Goal: Information Seeking & Learning: Find specific fact

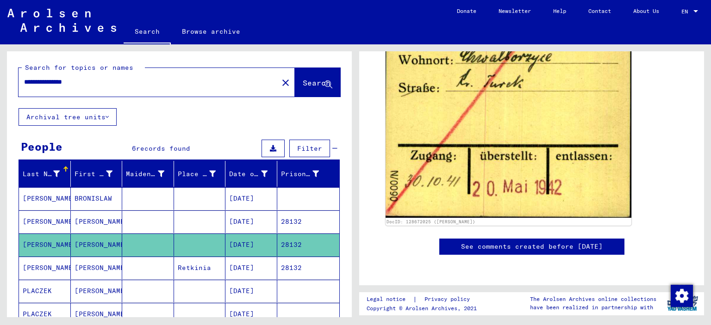
drag, startPoint x: 97, startPoint y: 81, endPoint x: 0, endPoint y: 67, distance: 98.3
click at [24, 77] on input "**********" at bounding box center [148, 82] width 248 height 10
type input "**********"
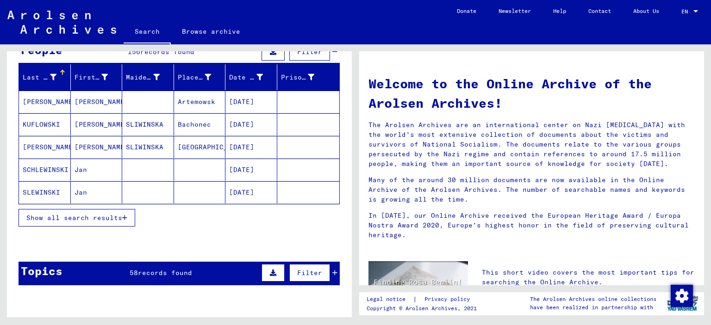
scroll to position [102, 0]
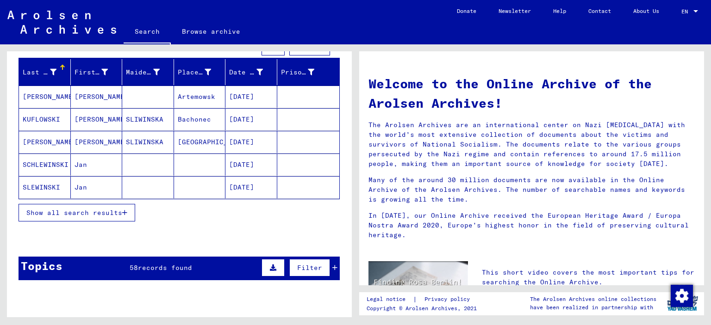
click at [79, 210] on span "Show all search results" at bounding box center [74, 213] width 96 height 8
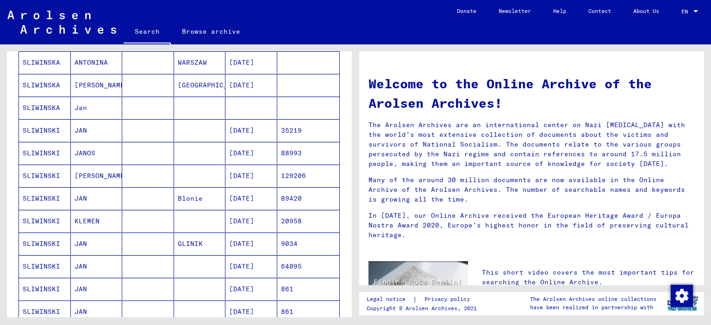
scroll to position [306, 0]
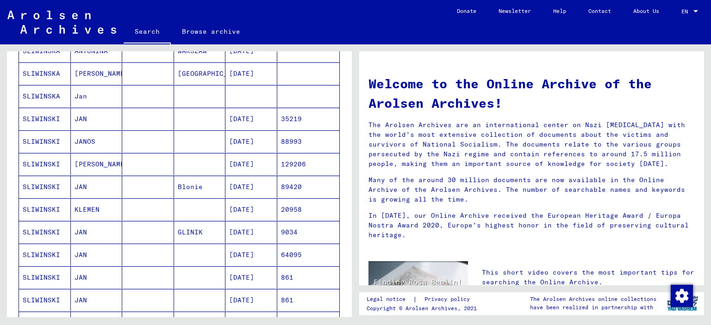
click at [42, 227] on mat-cell "SLIWINSKI" at bounding box center [45, 232] width 52 height 22
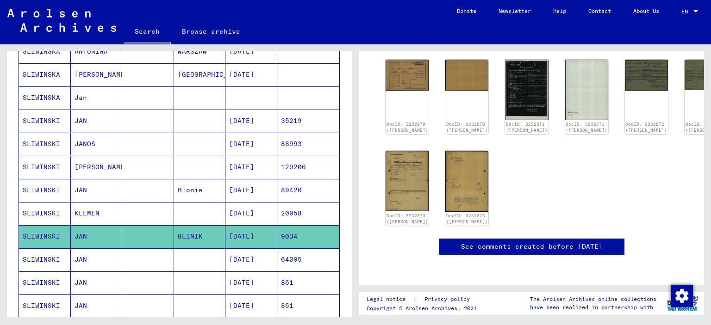
scroll to position [51, 0]
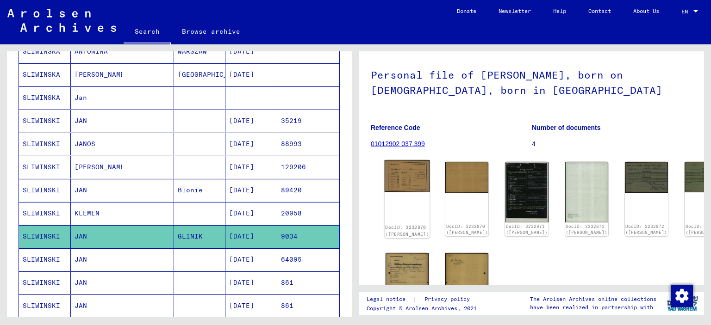
click at [400, 174] on img at bounding box center [406, 176] width 45 height 32
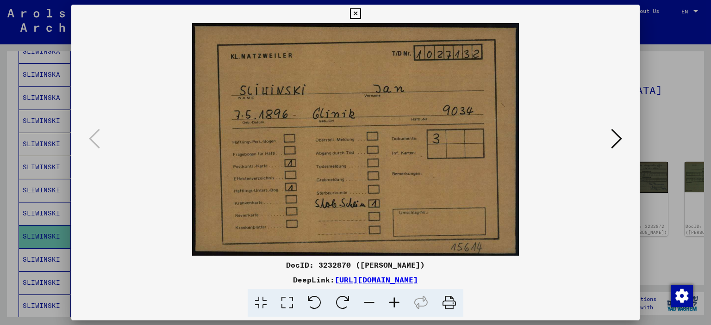
click at [617, 139] on icon at bounding box center [616, 139] width 11 height 22
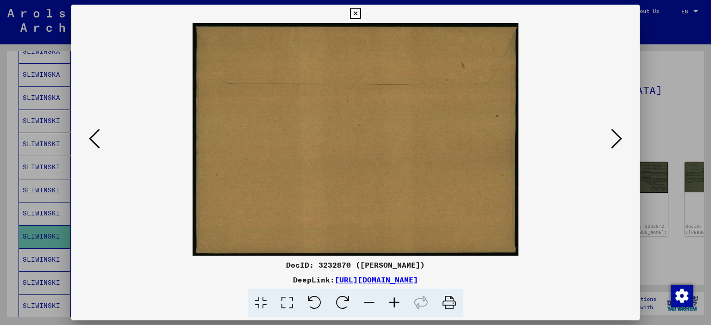
click at [612, 142] on icon at bounding box center [616, 139] width 11 height 22
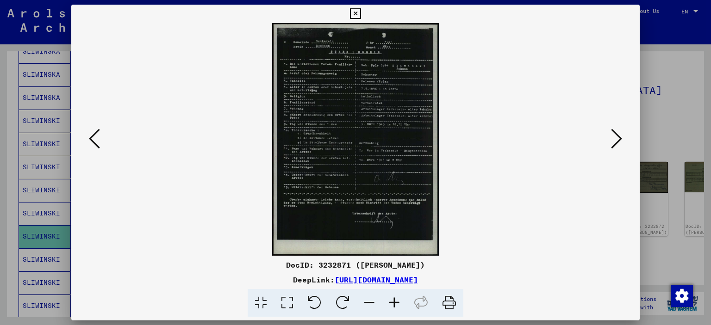
click at [620, 136] on icon at bounding box center [616, 139] width 11 height 22
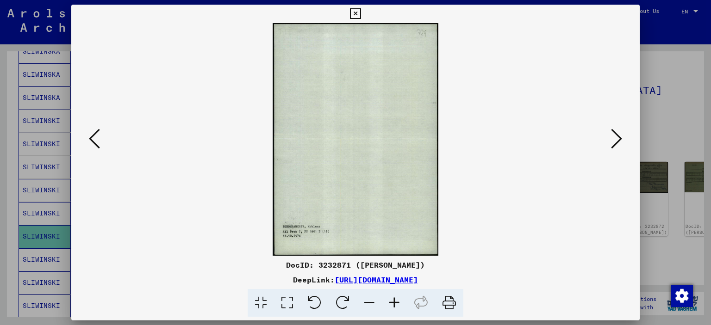
click at [615, 136] on icon at bounding box center [616, 139] width 11 height 22
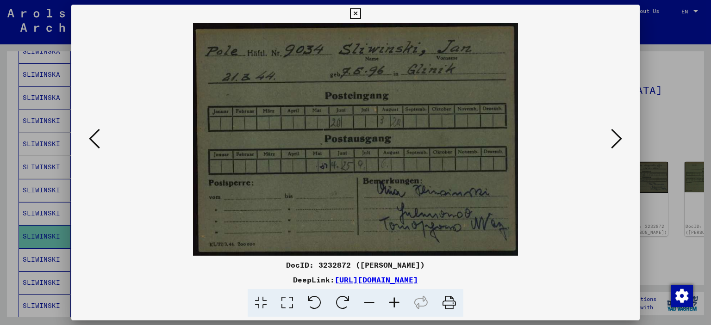
click at [615, 137] on icon at bounding box center [616, 139] width 11 height 22
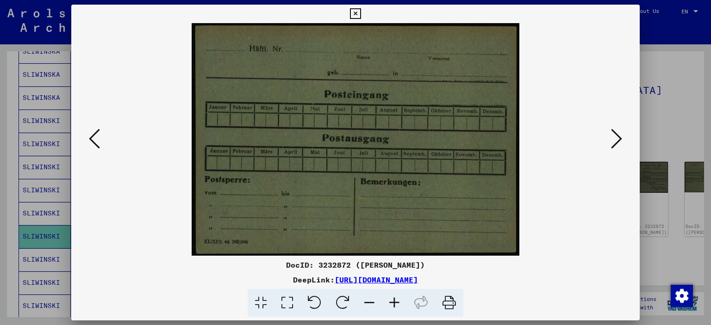
click at [616, 141] on icon at bounding box center [616, 139] width 11 height 22
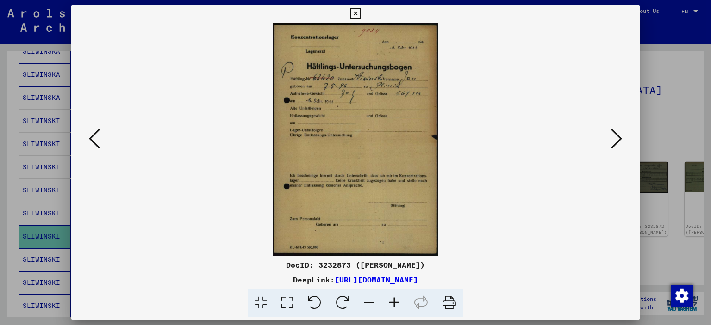
click at [615, 141] on icon at bounding box center [616, 139] width 11 height 22
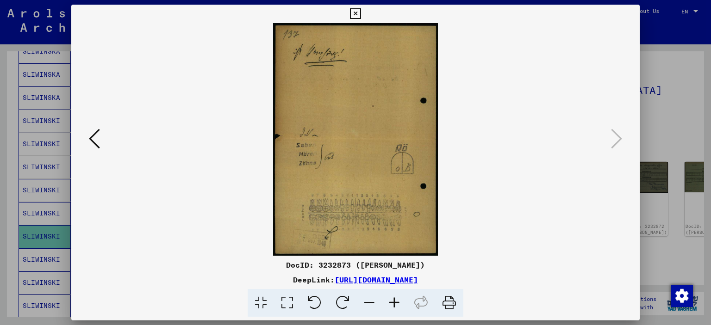
click at [360, 16] on icon at bounding box center [355, 13] width 11 height 11
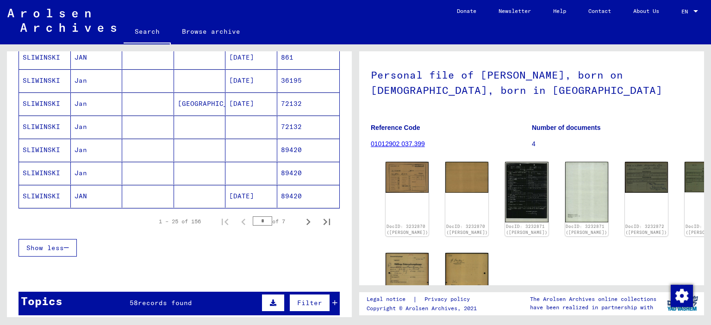
scroll to position [564, 0]
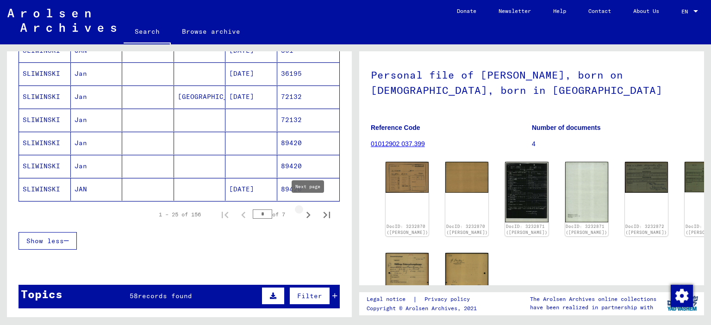
click at [305, 211] on icon "Next page" at bounding box center [308, 215] width 13 height 13
type input "*"
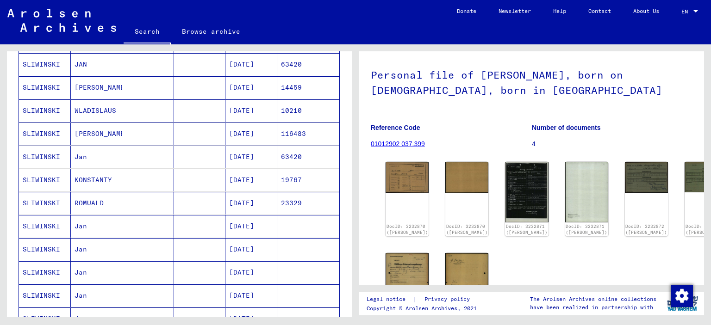
scroll to position [156, 0]
click at [86, 158] on mat-cell "Jan" at bounding box center [97, 158] width 52 height 23
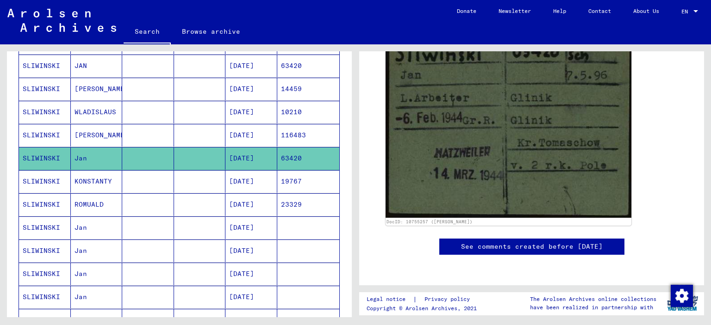
scroll to position [153, 0]
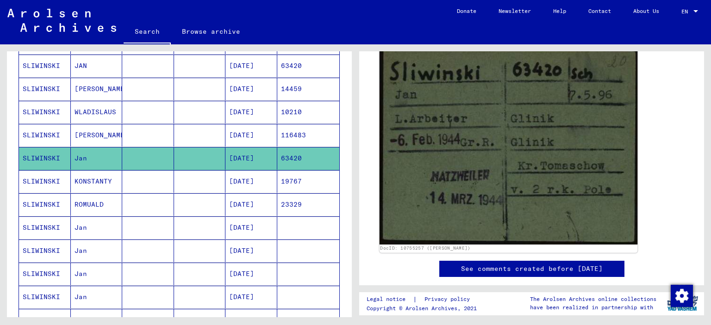
click at [534, 151] on img at bounding box center [508, 144] width 258 height 199
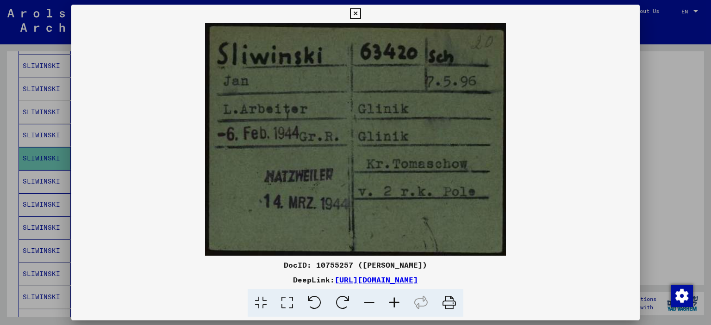
click at [360, 14] on icon at bounding box center [355, 13] width 11 height 11
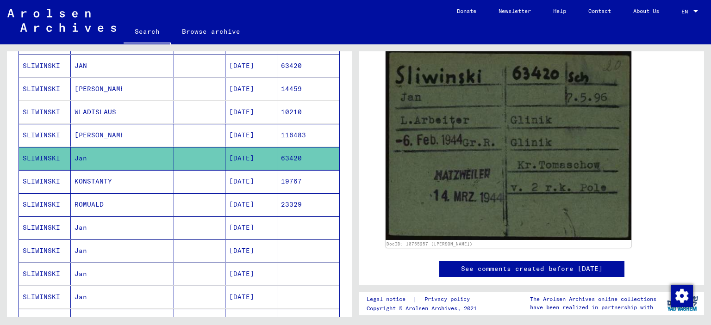
scroll to position [105, 0]
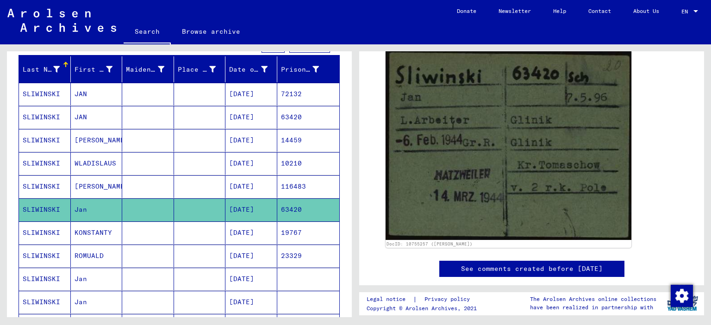
click at [94, 115] on mat-cell "JAN" at bounding box center [97, 117] width 52 height 23
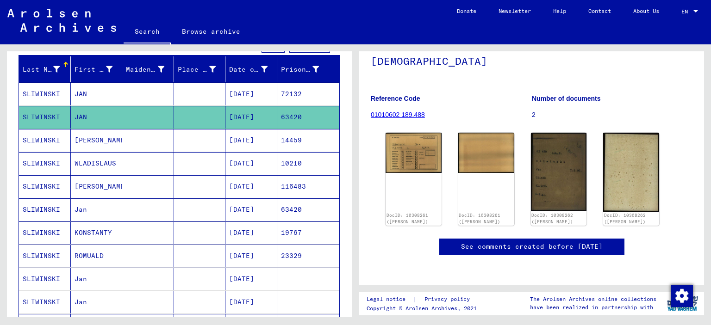
scroll to position [102, 0]
click at [405, 130] on img at bounding box center [413, 151] width 59 height 42
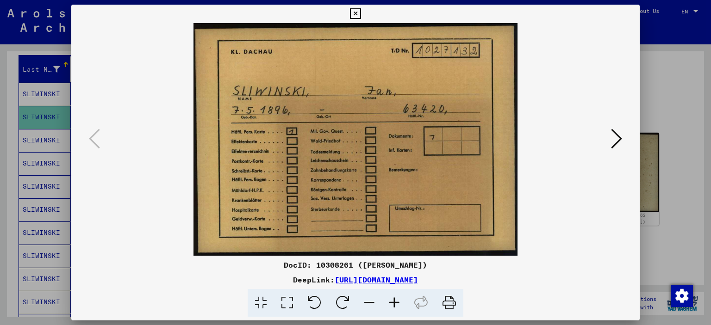
click at [619, 136] on icon at bounding box center [616, 139] width 11 height 22
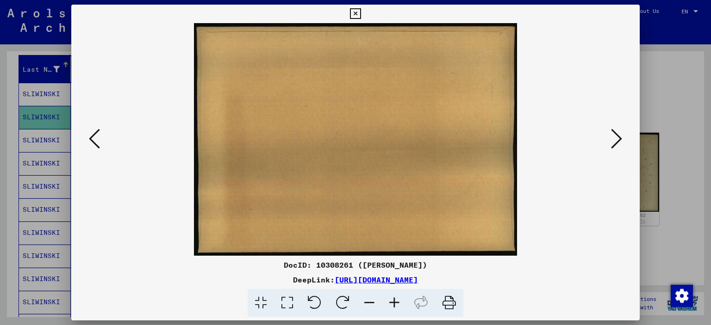
click at [621, 138] on icon at bounding box center [616, 139] width 11 height 22
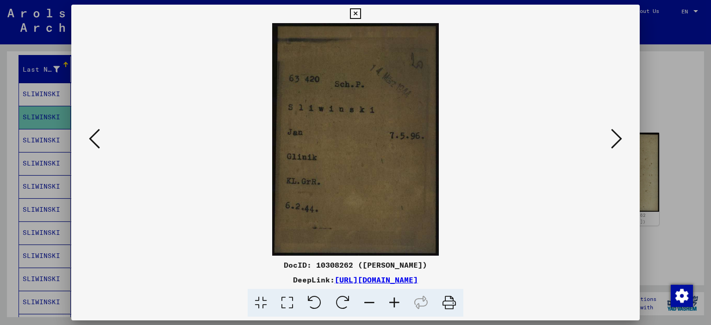
click at [620, 144] on icon at bounding box center [616, 139] width 11 height 22
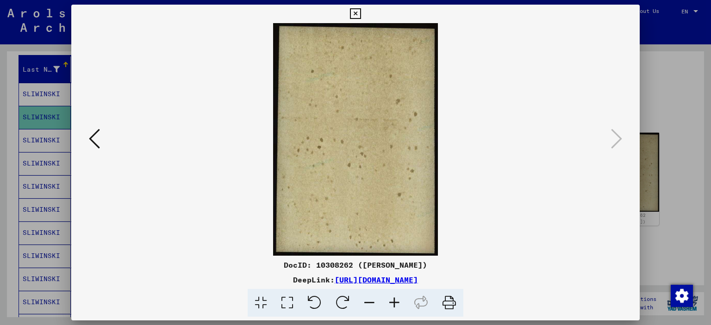
click at [360, 12] on icon at bounding box center [355, 13] width 11 height 11
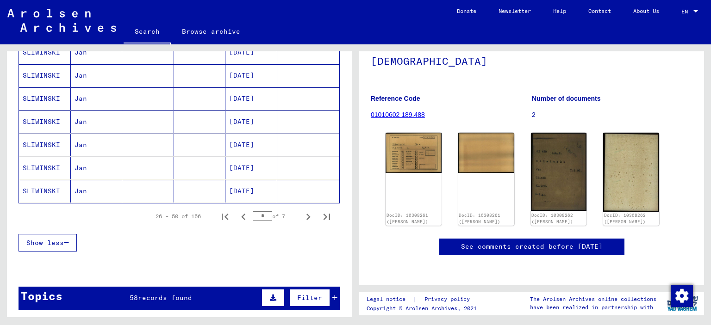
scroll to position [564, 0]
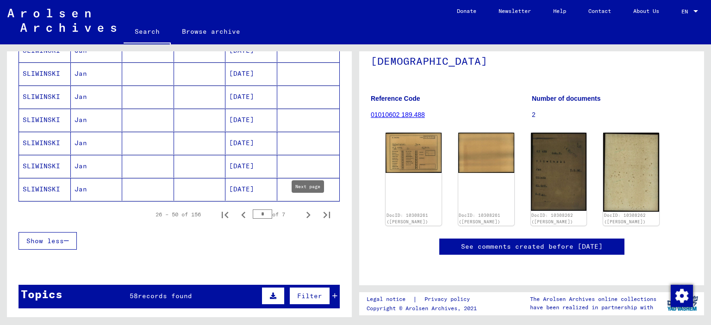
click at [308, 212] on icon "Next page" at bounding box center [308, 215] width 4 height 6
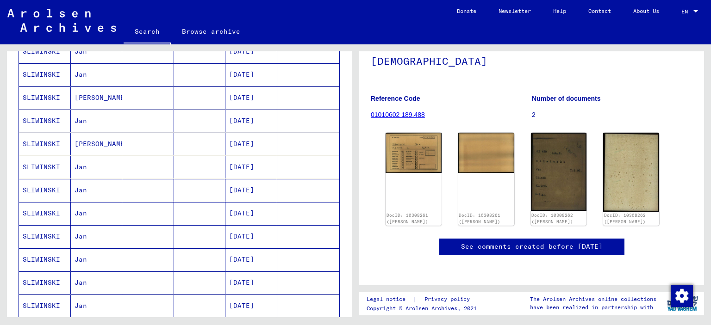
scroll to position [615, 0]
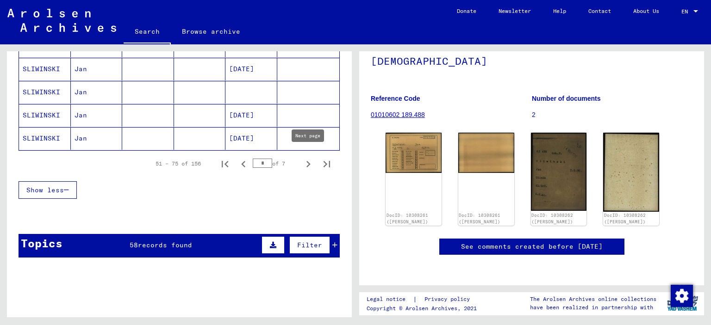
click at [310, 158] on icon "Next page" at bounding box center [308, 164] width 13 height 13
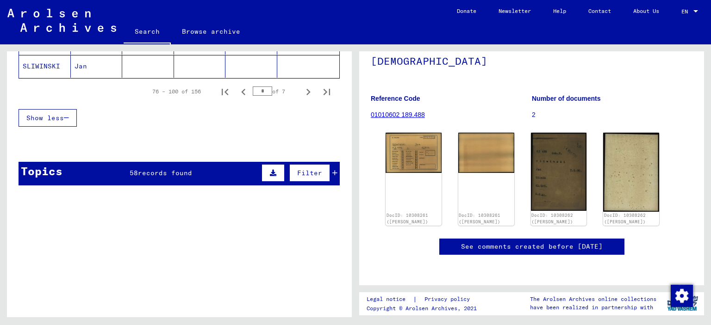
scroll to position [667, 0]
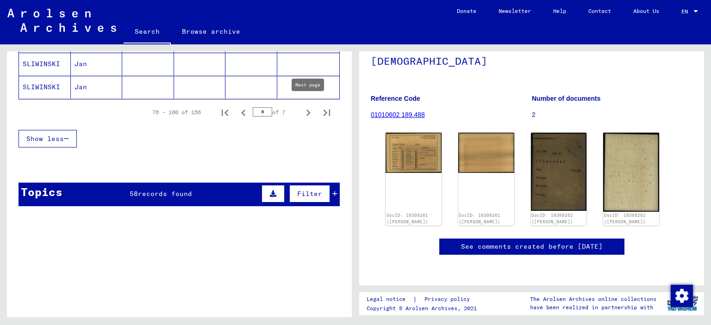
click at [307, 107] on icon "Next page" at bounding box center [308, 112] width 13 height 13
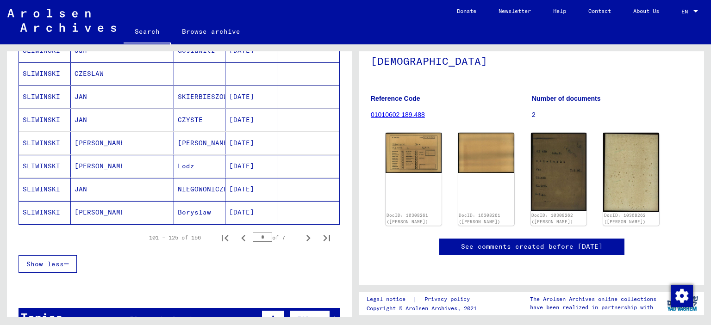
scroll to position [564, 0]
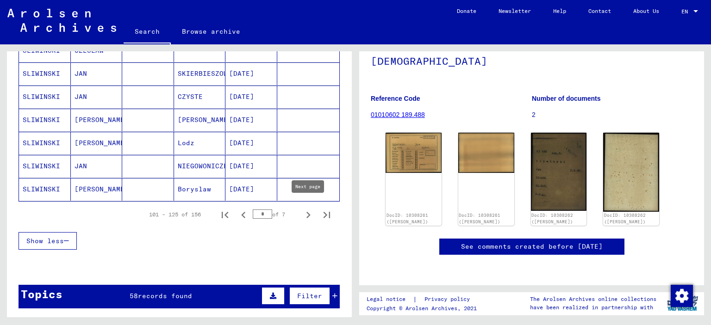
click at [307, 209] on icon "Next page" at bounding box center [308, 215] width 13 height 13
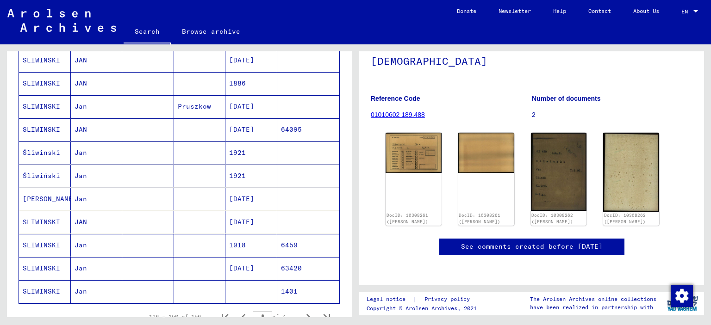
scroll to position [667, 0]
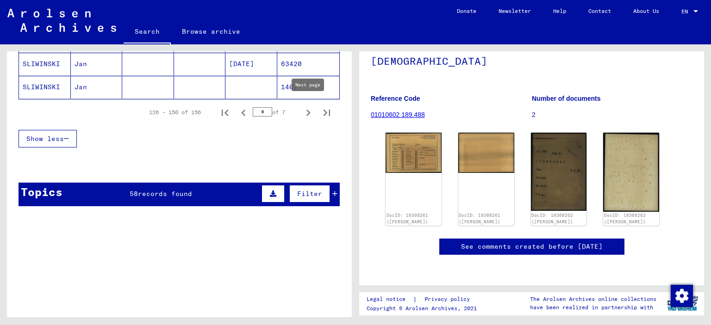
click at [309, 110] on icon "Next page" at bounding box center [308, 113] width 4 height 6
type input "*"
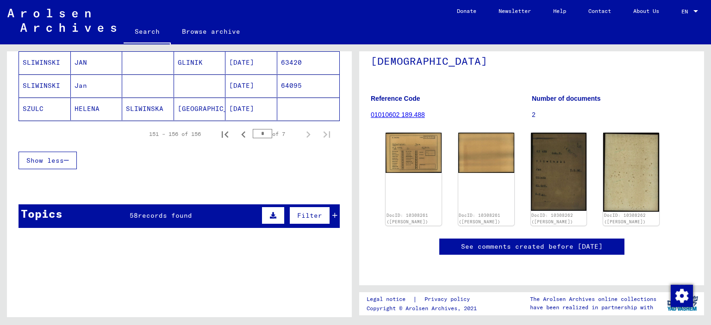
scroll to position [106, 0]
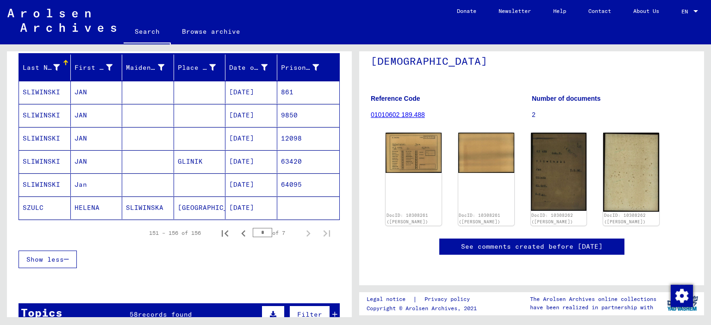
click at [37, 159] on mat-cell "SLIWINSKI" at bounding box center [45, 161] width 52 height 23
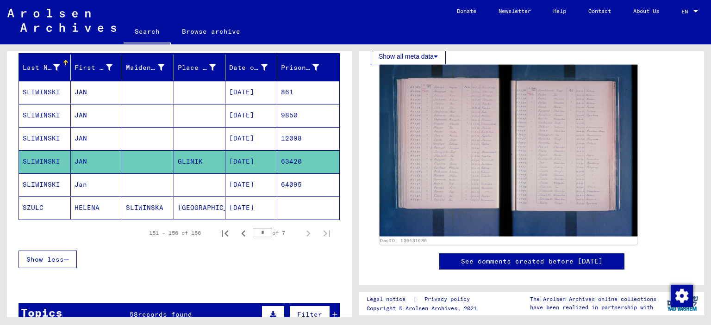
scroll to position [255, 0]
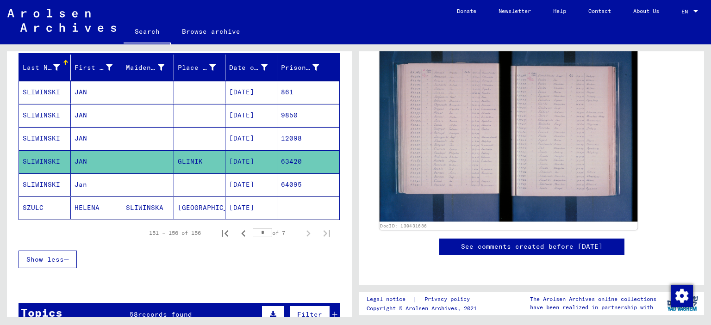
click at [455, 107] on img at bounding box center [508, 136] width 258 height 172
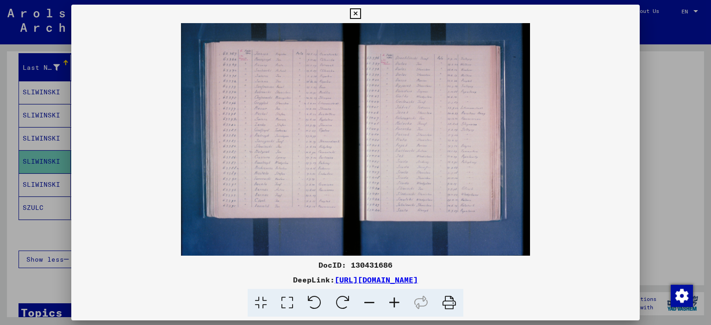
click at [393, 301] on icon at bounding box center [394, 303] width 25 height 28
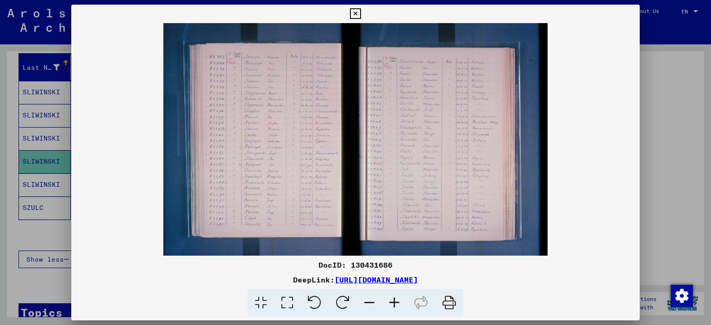
click at [393, 301] on icon at bounding box center [394, 303] width 25 height 28
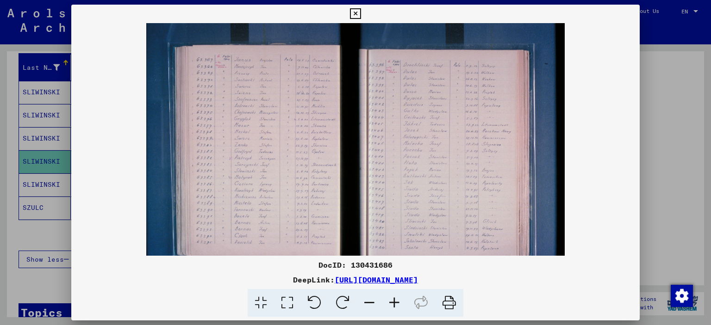
click at [393, 301] on icon at bounding box center [394, 303] width 25 height 28
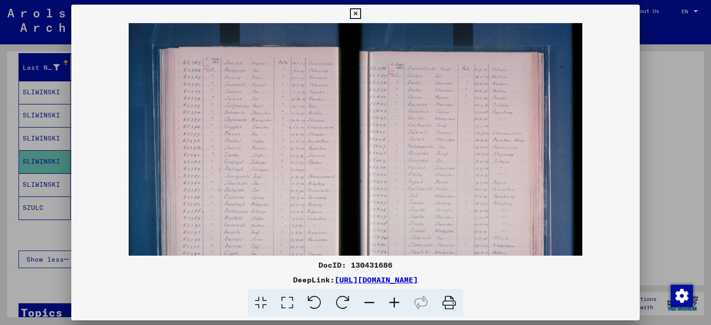
click at [393, 301] on icon at bounding box center [394, 303] width 25 height 28
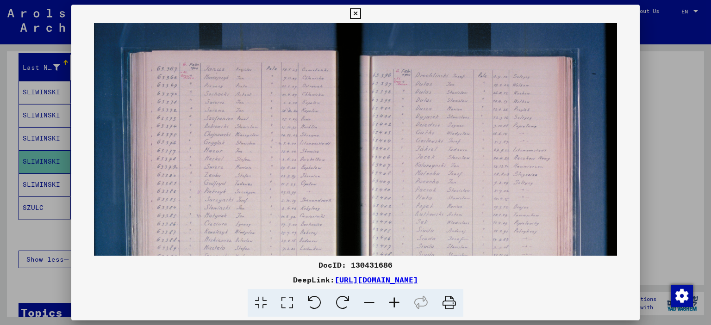
click at [393, 301] on icon at bounding box center [394, 303] width 25 height 28
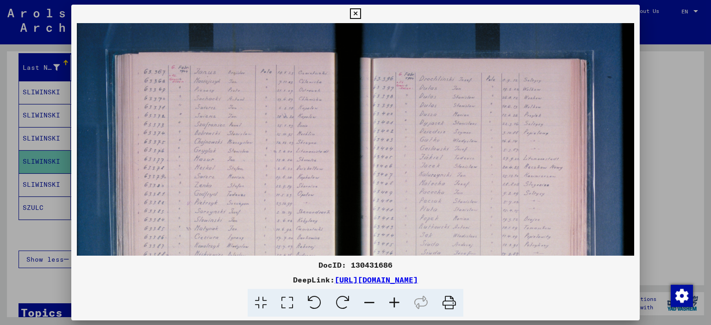
click at [393, 301] on icon at bounding box center [394, 303] width 25 height 28
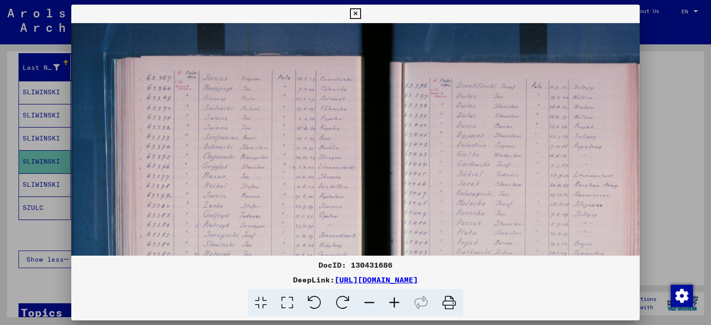
click at [393, 301] on icon at bounding box center [394, 303] width 25 height 28
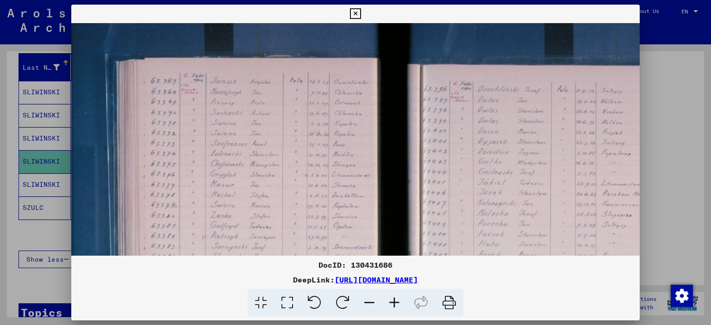
scroll to position [1, 0]
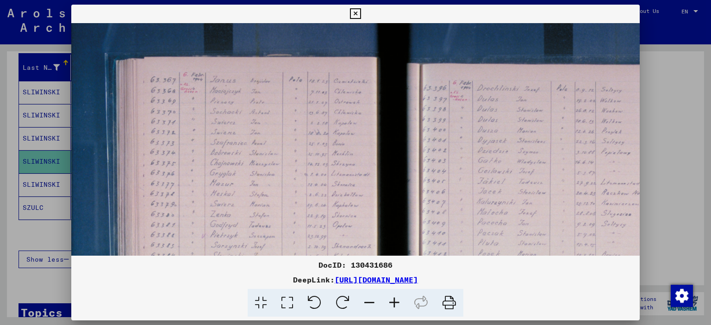
click at [360, 14] on icon at bounding box center [355, 13] width 11 height 11
